Goal: Task Accomplishment & Management: Use online tool/utility

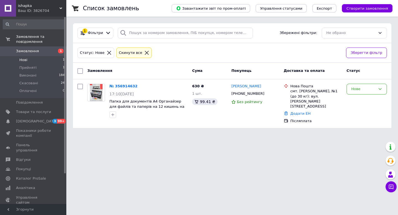
click at [38, 59] on li "Нові 1" at bounding box center [34, 60] width 68 height 8
click at [367, 84] on div "Нове" at bounding box center [367, 89] width 40 height 11
click at [356, 99] on li "Прийнято" at bounding box center [367, 101] width 40 height 10
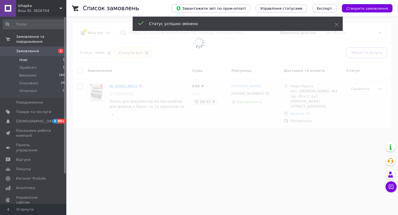
click at [123, 87] on span at bounding box center [199, 107] width 398 height 215
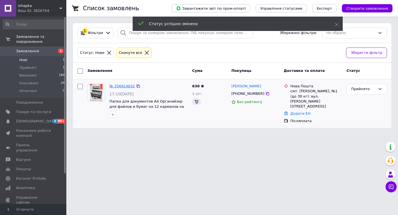
click at [117, 87] on link "№ 356914632" at bounding box center [122, 86] width 25 height 4
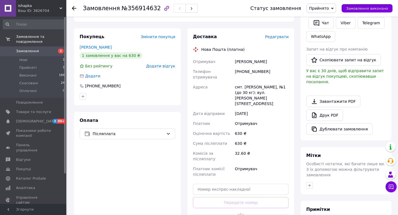
scroll to position [141, 0]
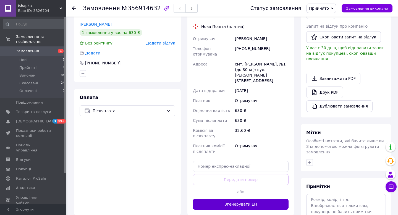
click at [225, 199] on button "Згенерувати ЕН" at bounding box center [241, 204] width 96 height 11
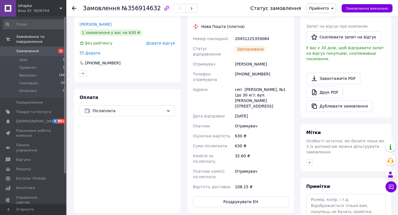
click at [247, 35] on div "20451225359084" at bounding box center [262, 39] width 56 height 10
copy div "20451225359084"
